Goal: Information Seeking & Learning: Learn about a topic

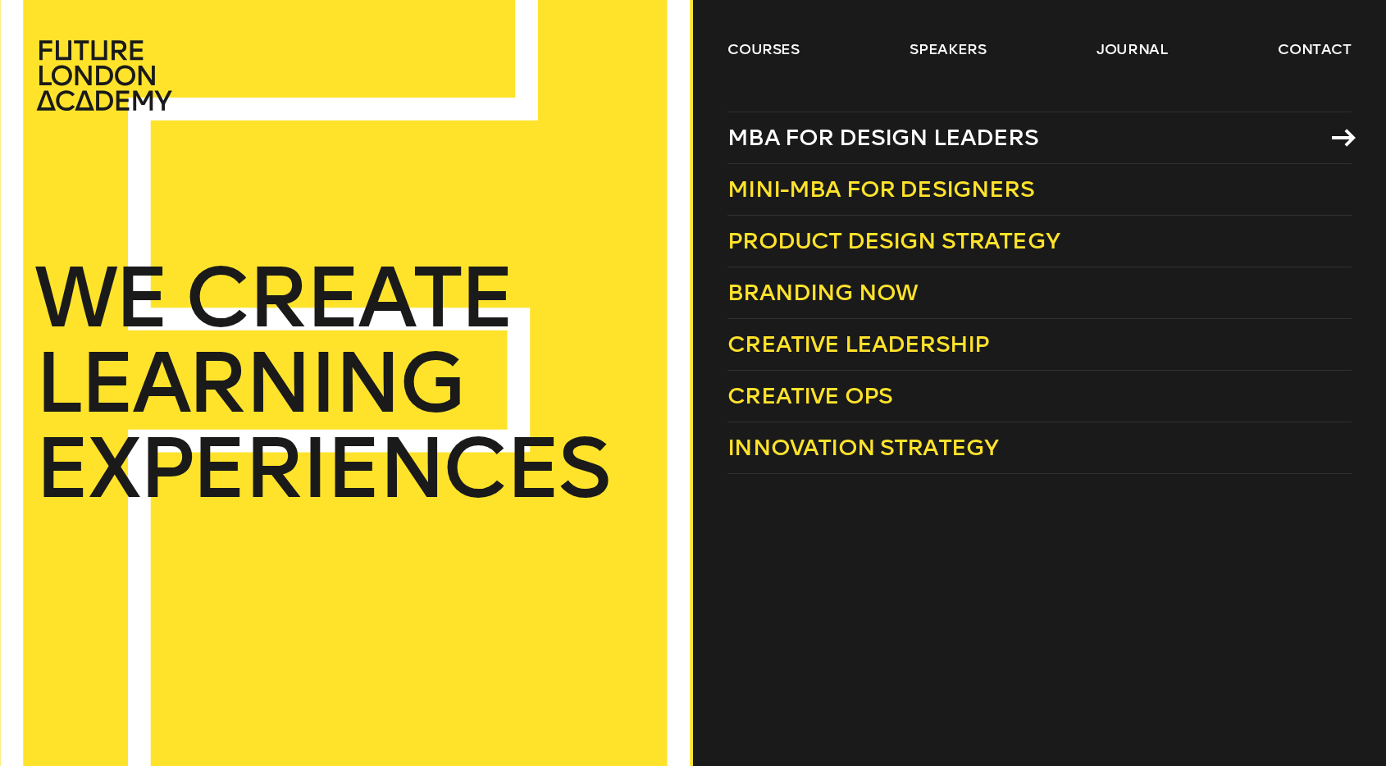
click at [890, 135] on span "MBA for Design Leaders" at bounding box center [883, 137] width 311 height 27
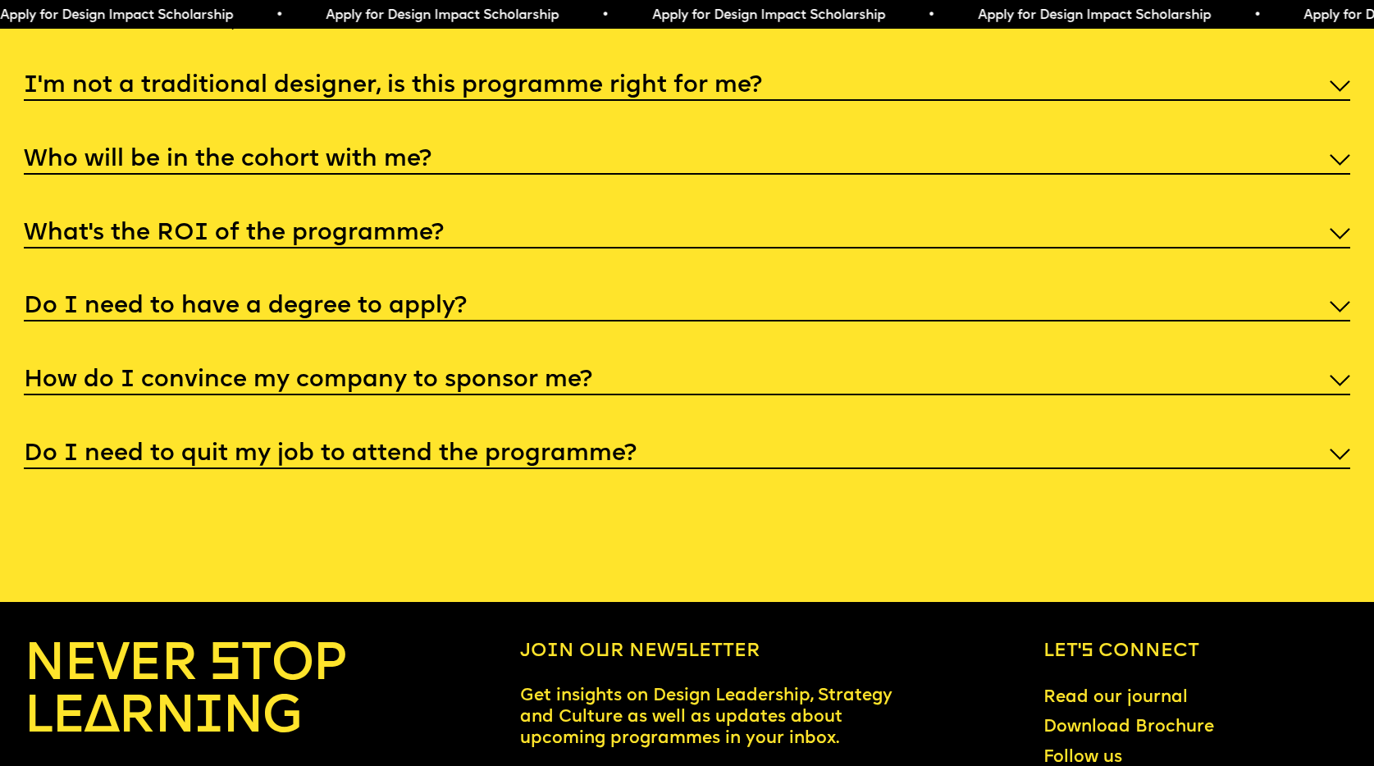
scroll to position [7220, 0]
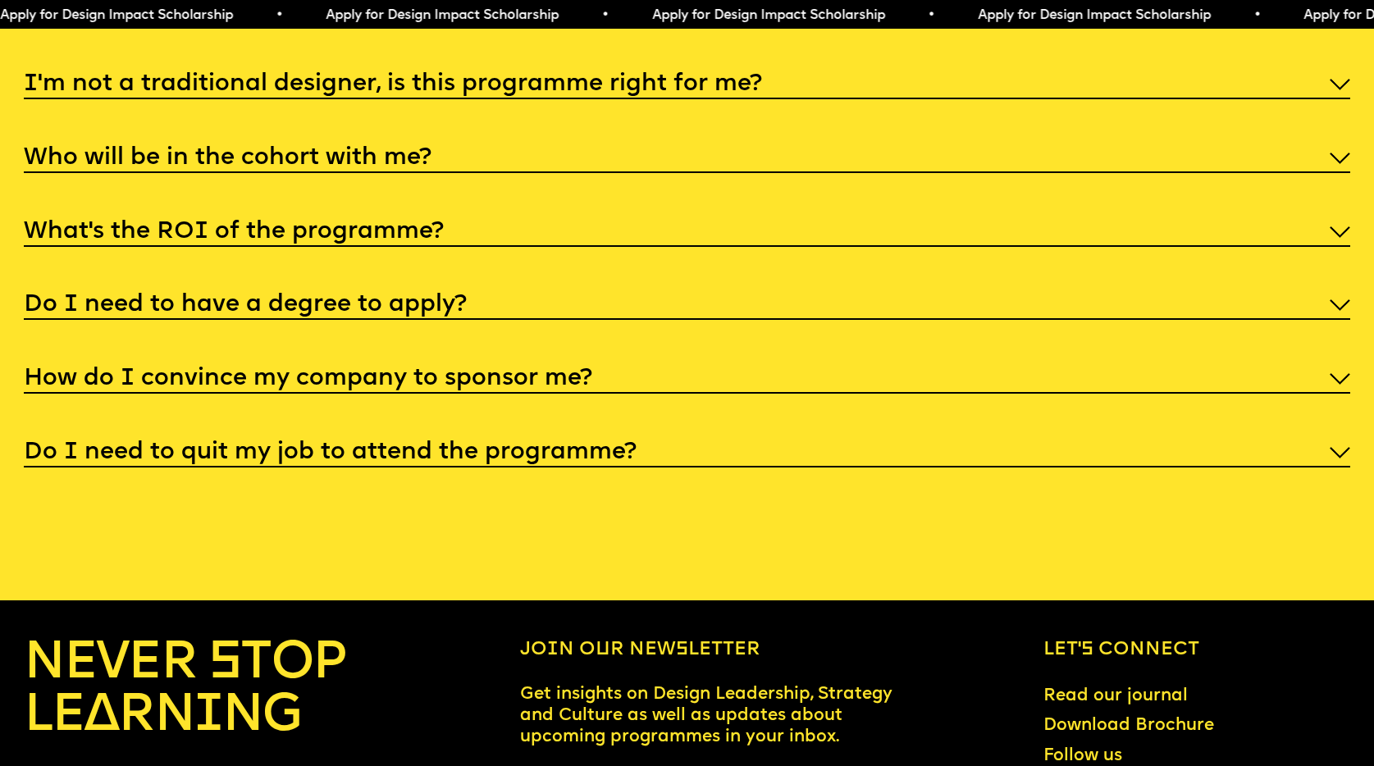
click at [874, 246] on div "What’s the ROI of the programme?" at bounding box center [687, 230] width 1326 height 32
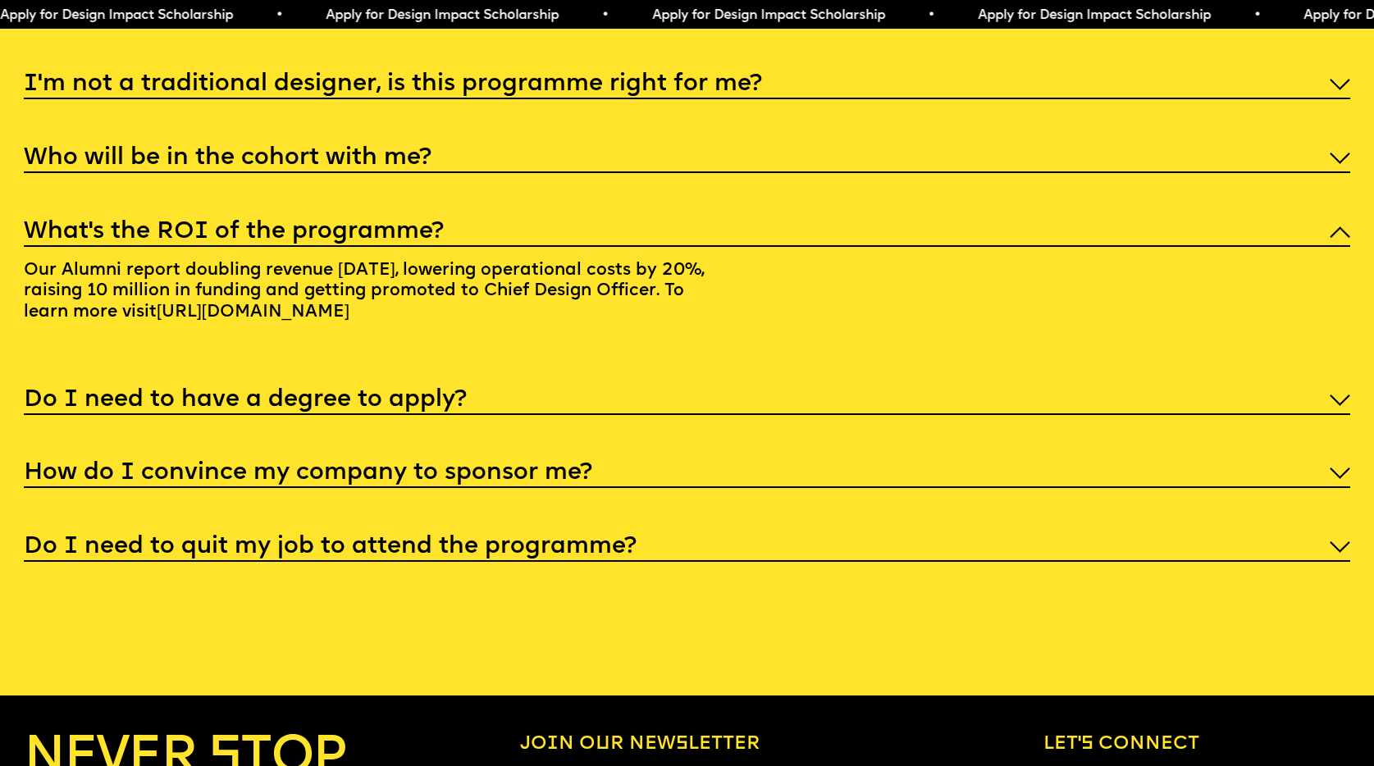
click at [877, 172] on div "Who will be in the cohort with me?" at bounding box center [687, 156] width 1326 height 32
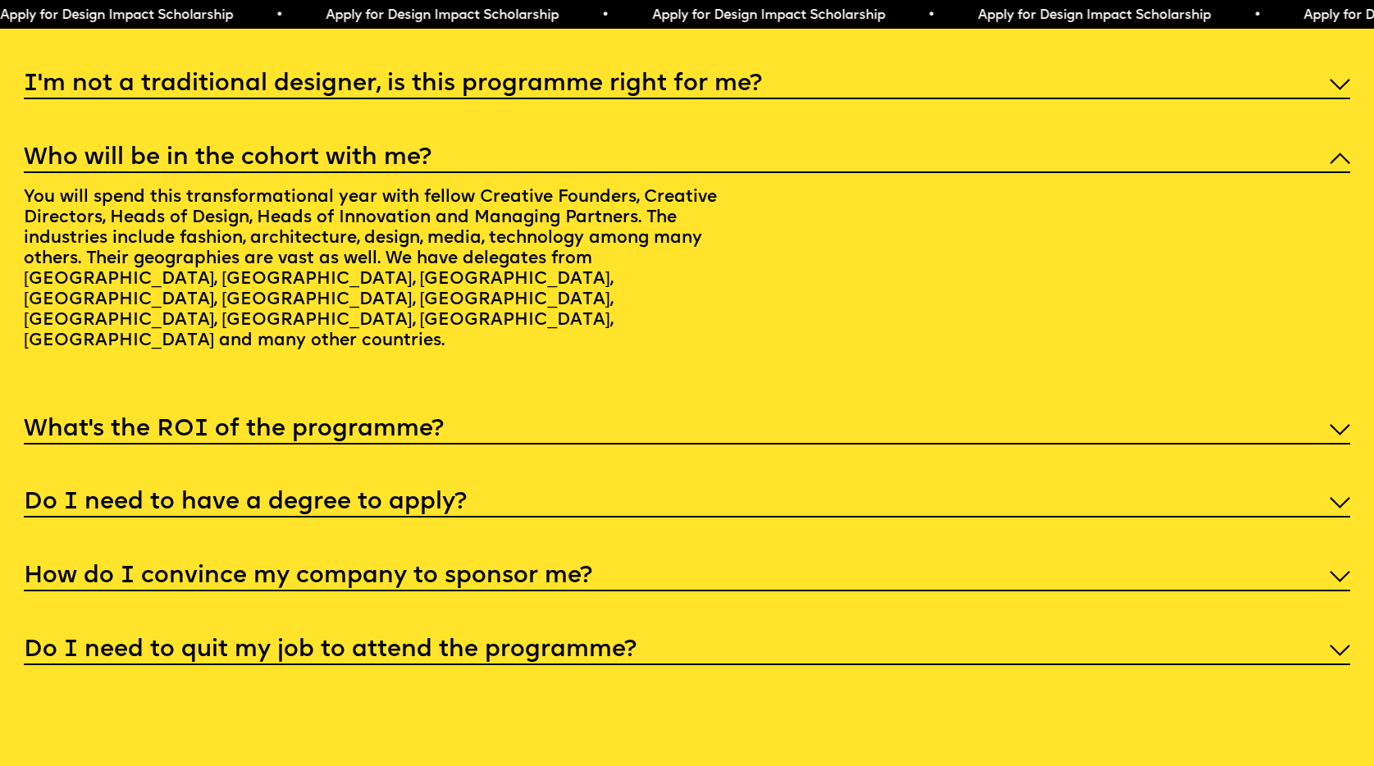
click at [872, 189] on div "I'm not a traditional designer, is this programme right for me? Though the prog…" at bounding box center [687, 366] width 1326 height 598
click at [872, 99] on div "I'm not a traditional designer, is this programme right for me?" at bounding box center [687, 83] width 1326 height 32
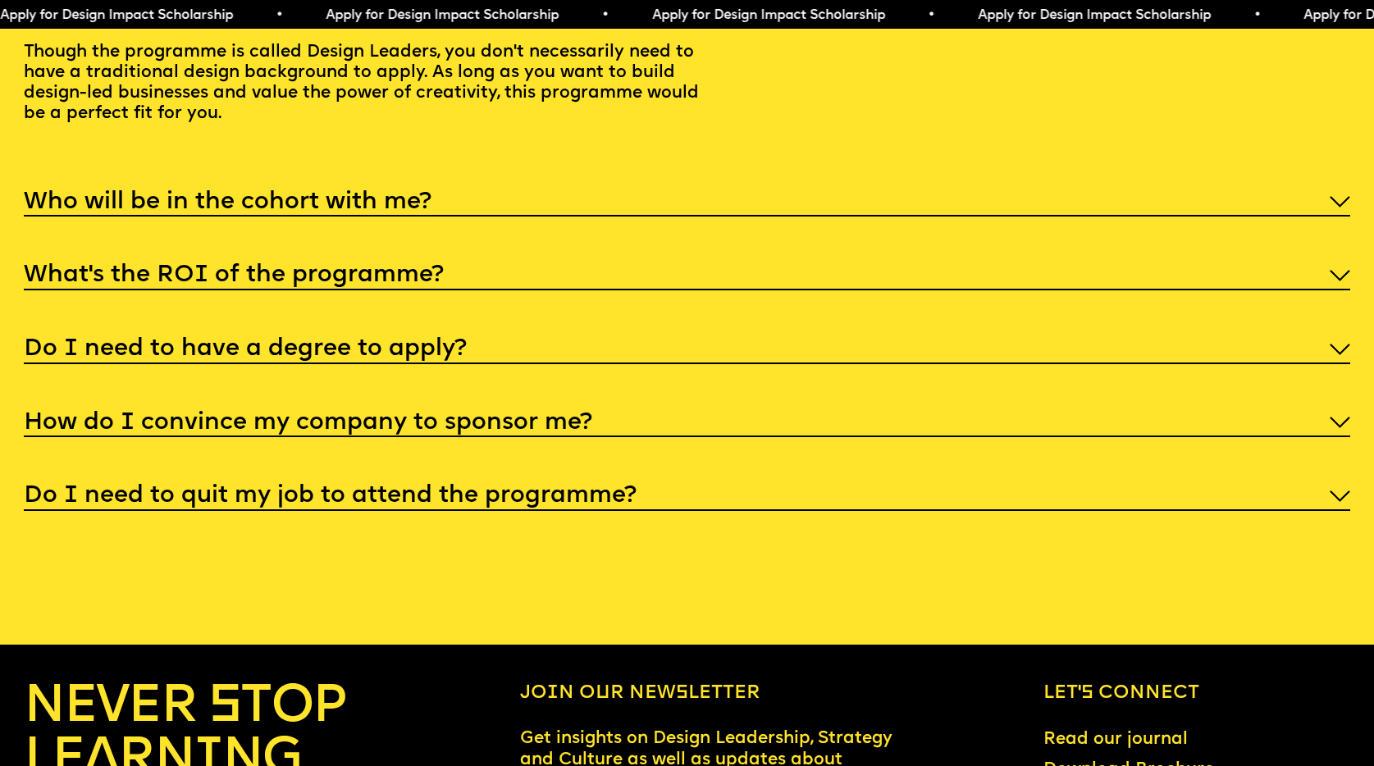
scroll to position [7368, 0]
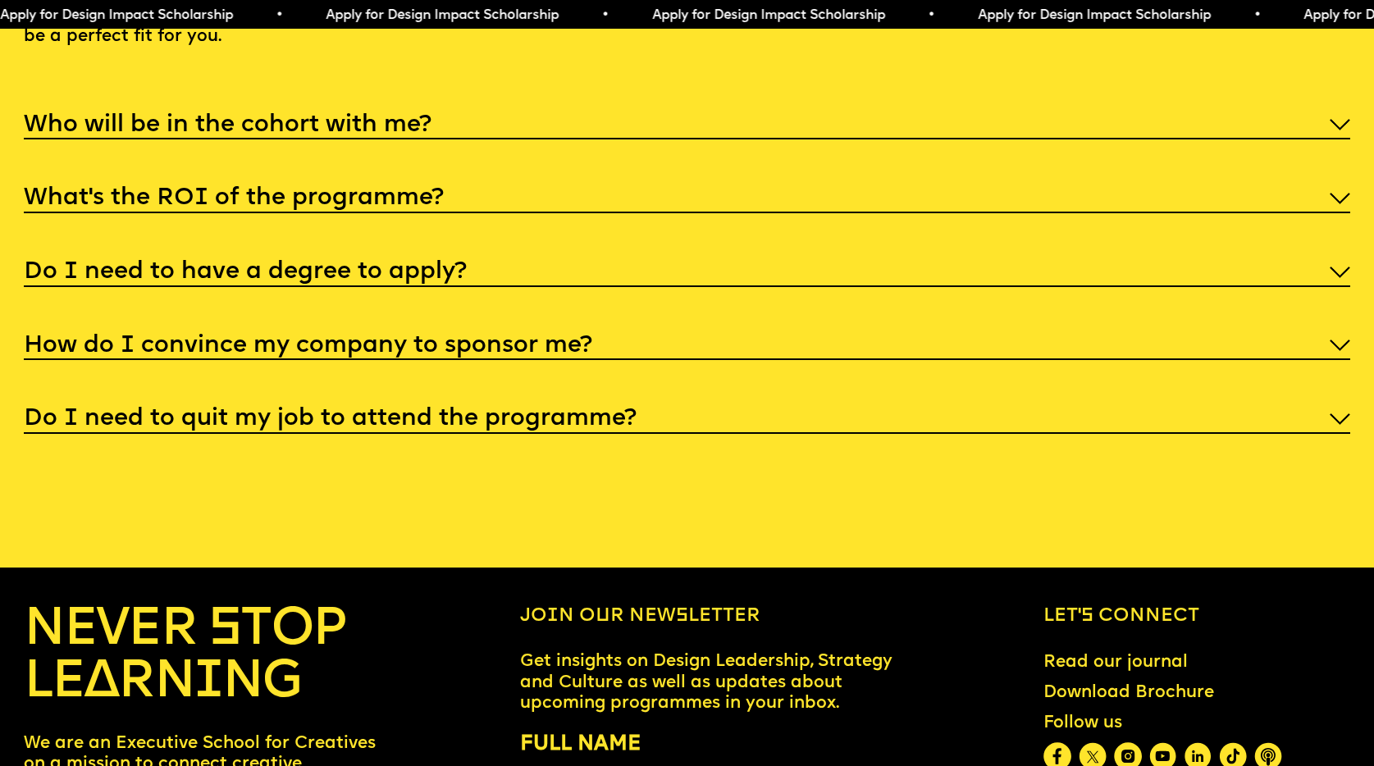
click at [783, 434] on div "Do I need to quit my job to attend the programme?" at bounding box center [687, 418] width 1326 height 32
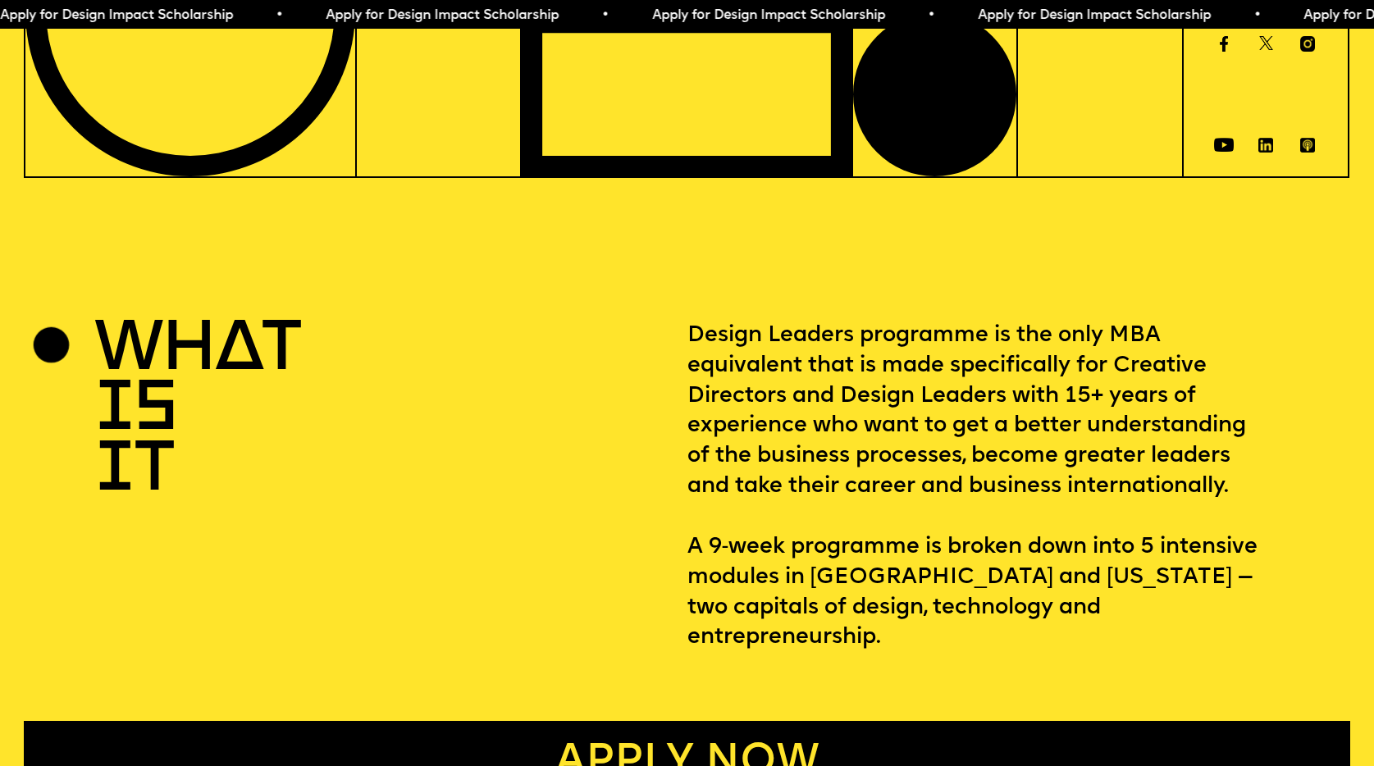
scroll to position [0, 0]
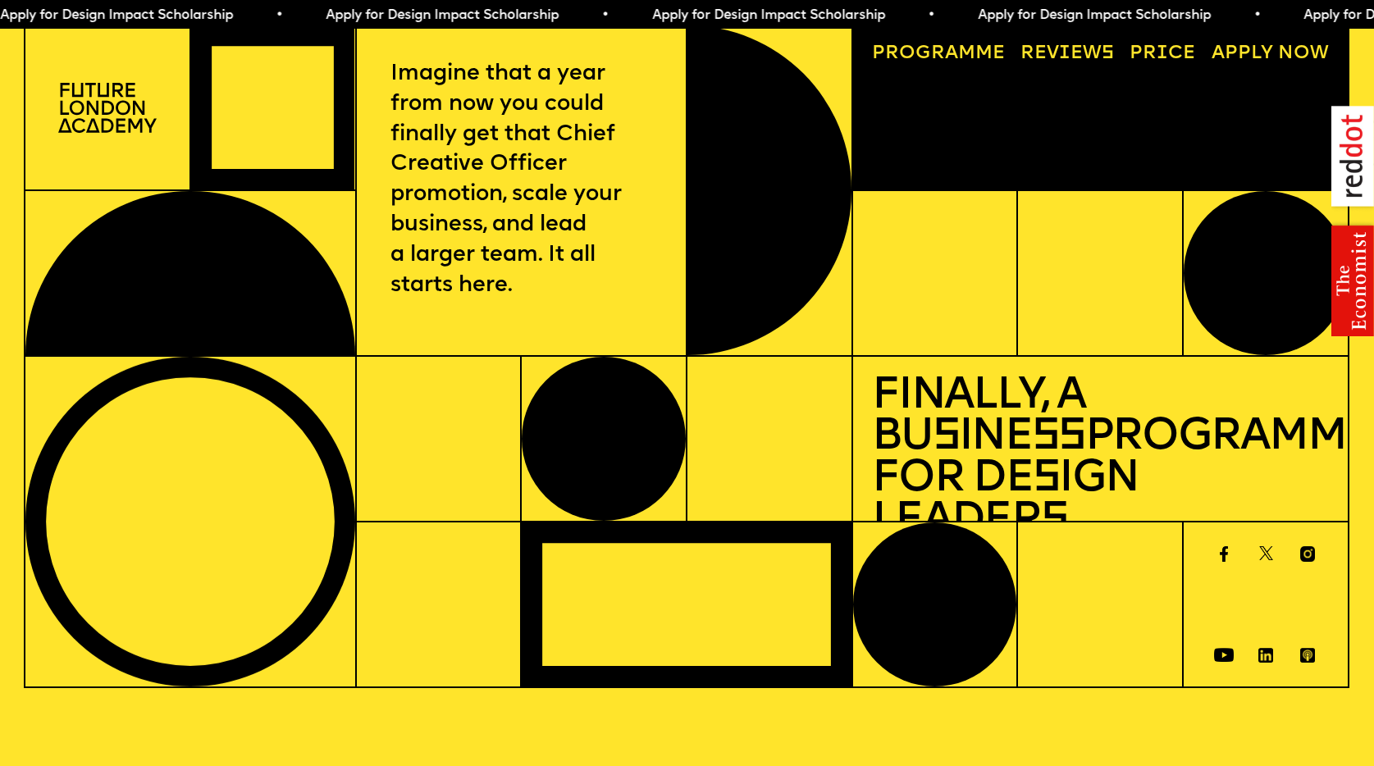
click at [961, 47] on link "Progr a mme" at bounding box center [938, 54] width 152 height 38
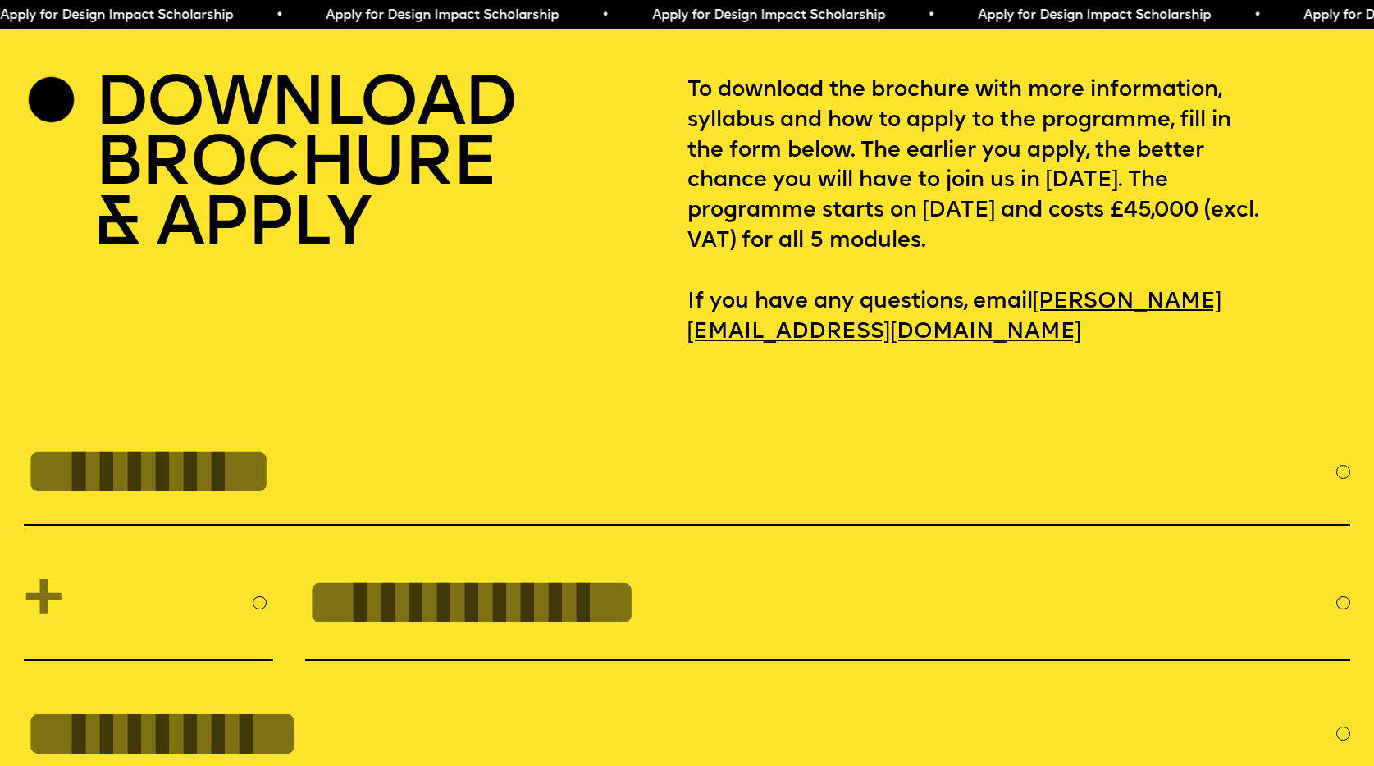
scroll to position [5986, 0]
